Goal: Register for event/course

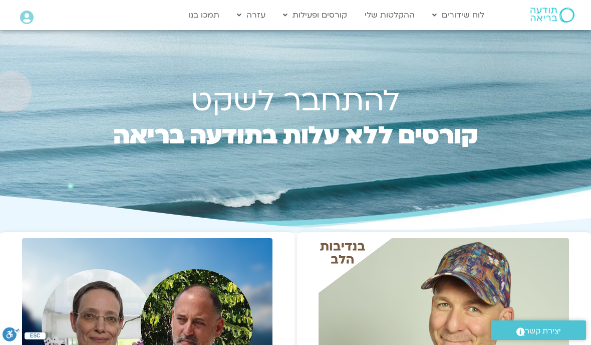
click at [400, 14] on link "ההקלטות שלי" at bounding box center [390, 15] width 60 height 19
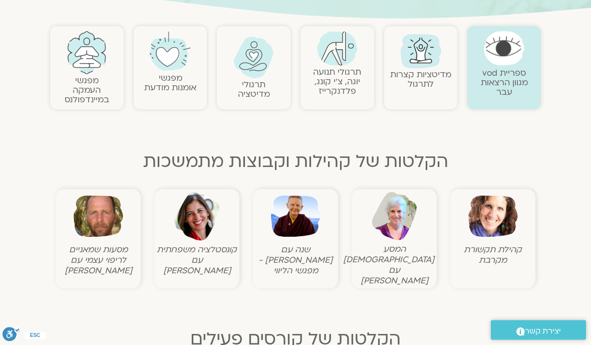
scroll to position [205, 0]
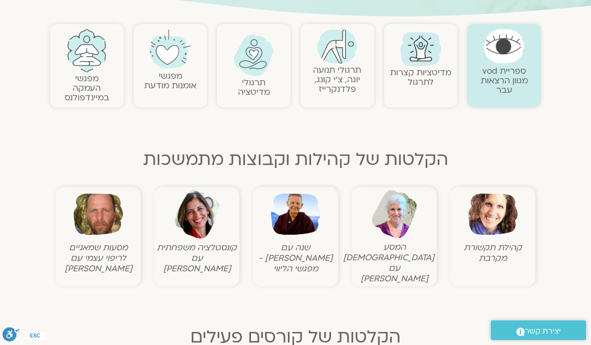
click at [299, 219] on img at bounding box center [296, 214] width 50 height 50
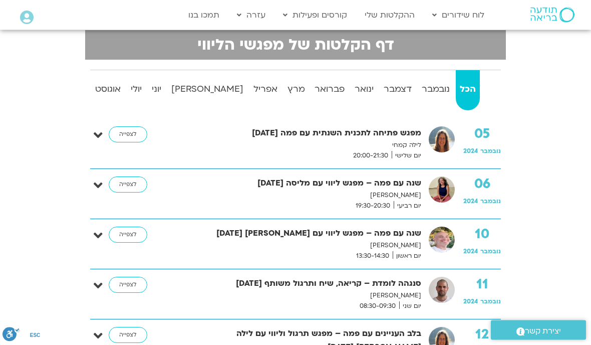
scroll to position [213, 0]
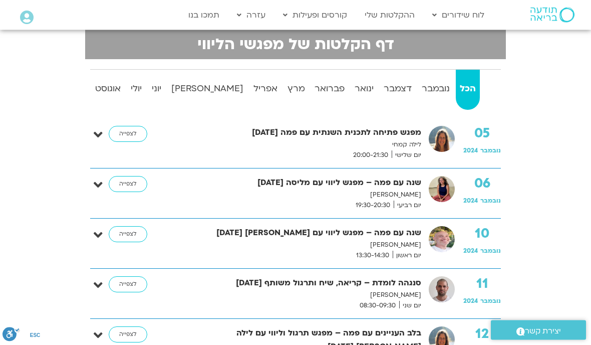
click at [102, 86] on strong "אוגוסט" at bounding box center [108, 89] width 34 height 15
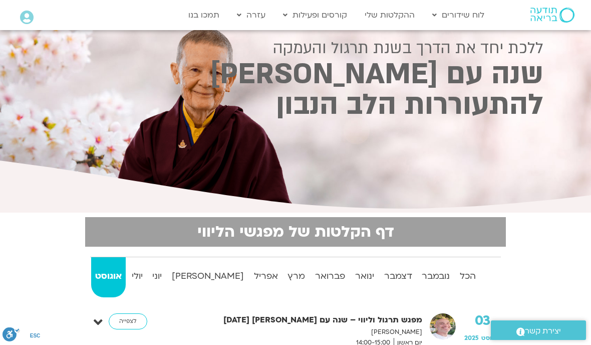
scroll to position [0, 0]
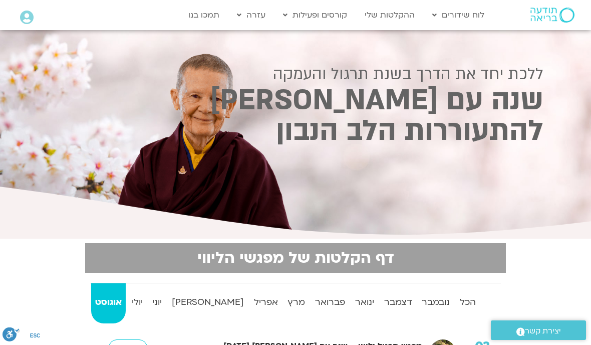
click at [368, 60] on link "הרשמה לקורסים" at bounding box center [333, 59] width 110 height 23
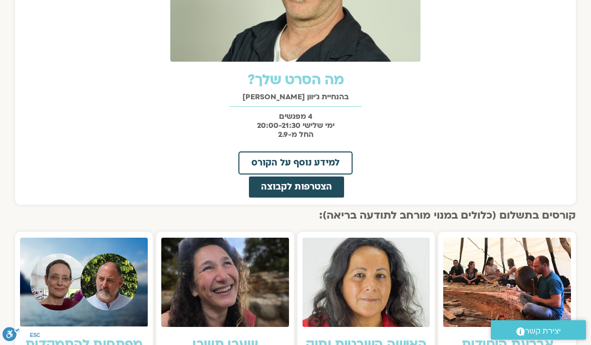
scroll to position [509, 0]
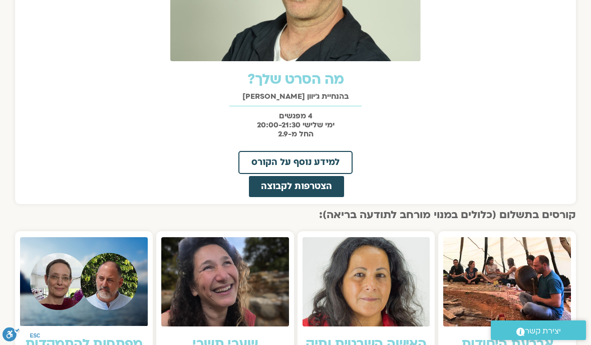
click at [313, 160] on span "למידע נוסף על הקורס" at bounding box center [296, 162] width 88 height 9
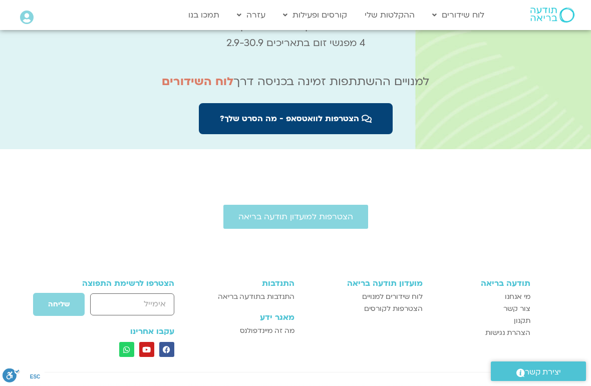
scroll to position [3536, 0]
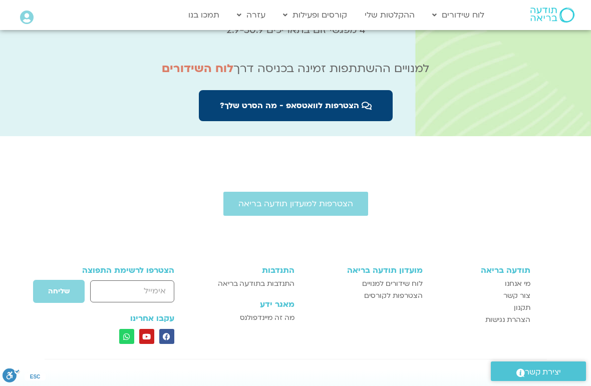
click at [366, 56] on link "הרשמה לקורסים" at bounding box center [333, 59] width 110 height 23
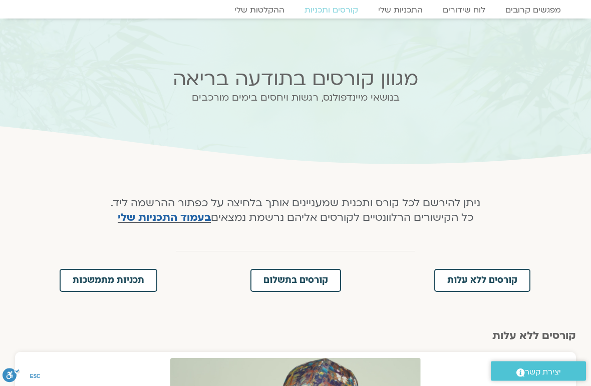
scroll to position [31, 0]
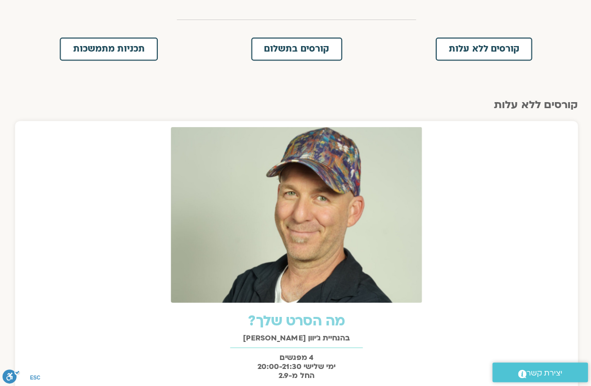
scroll to position [259, 0]
